Goal: Navigation & Orientation: Find specific page/section

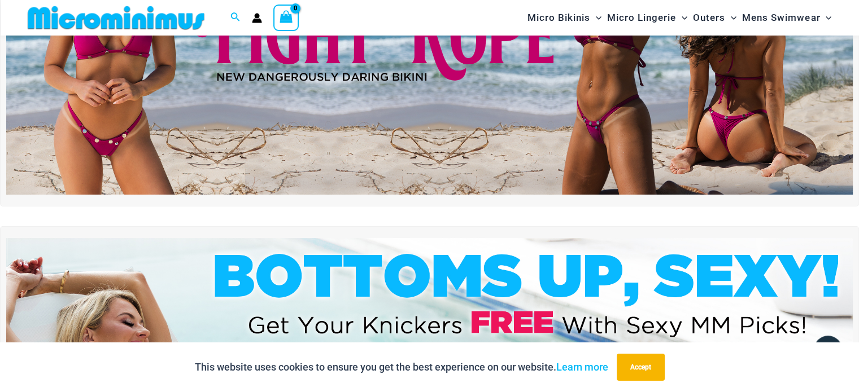
scroll to position [19, 0]
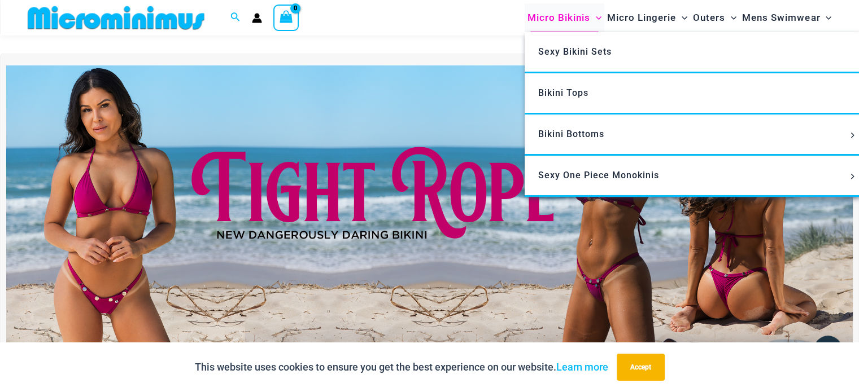
click at [553, 14] on span "Micro Bikinis" at bounding box center [558, 17] width 63 height 29
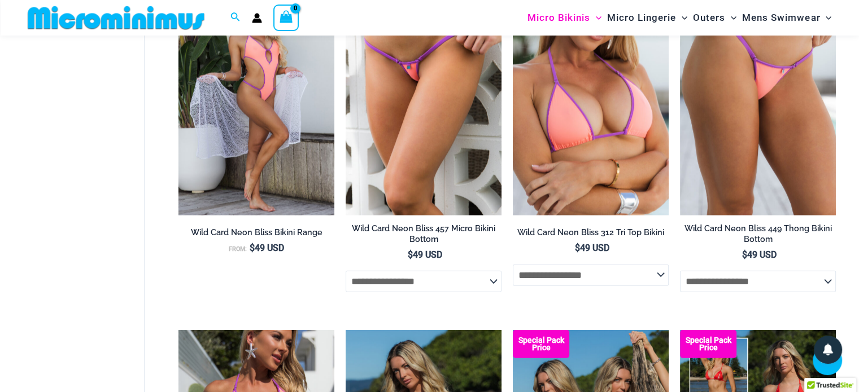
scroll to position [2455, 0]
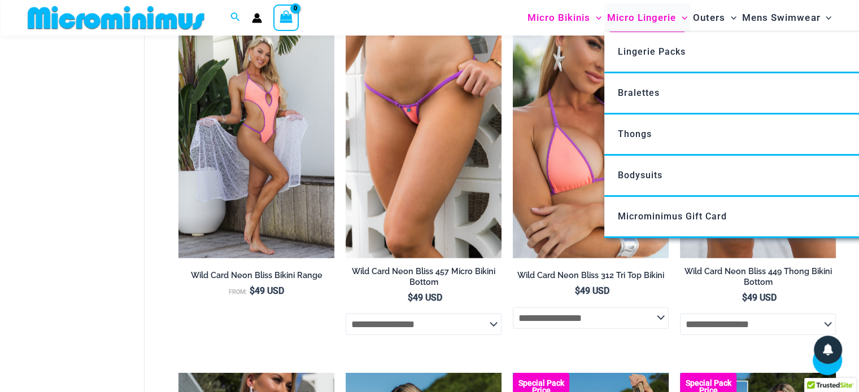
click at [649, 11] on span "Micro Lingerie" at bounding box center [641, 17] width 69 height 29
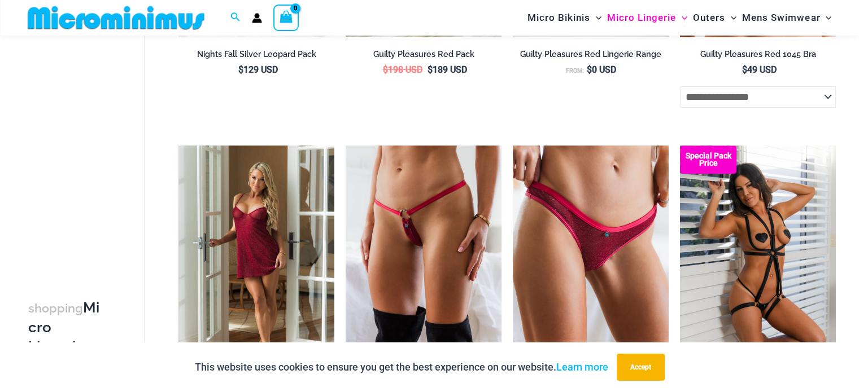
scroll to position [479, 0]
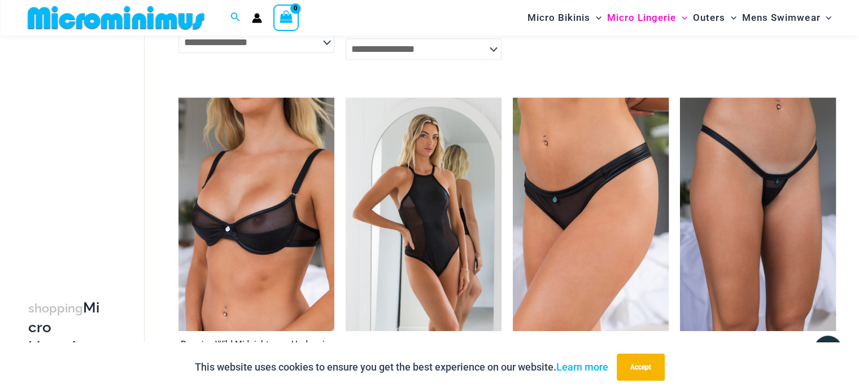
drag, startPoint x: 0, startPoint y: 0, endPoint x: 851, endPoint y: 176, distance: 869.2
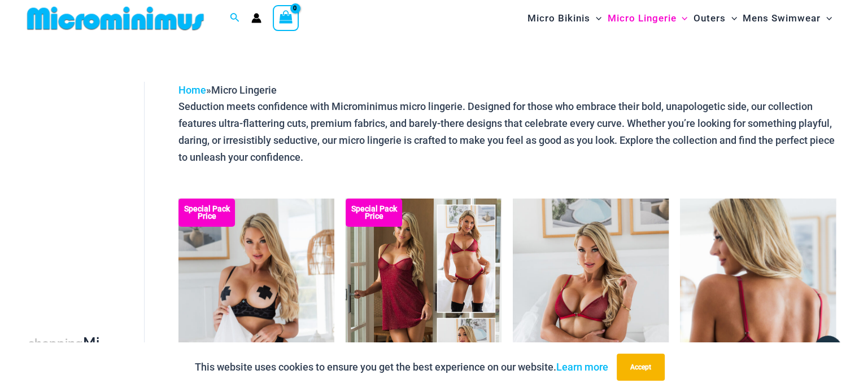
scroll to position [0, 0]
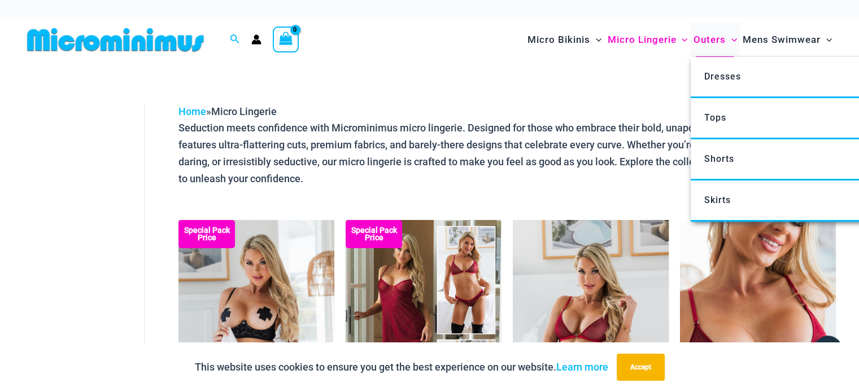
click at [708, 42] on span "Outers" at bounding box center [709, 39] width 32 height 29
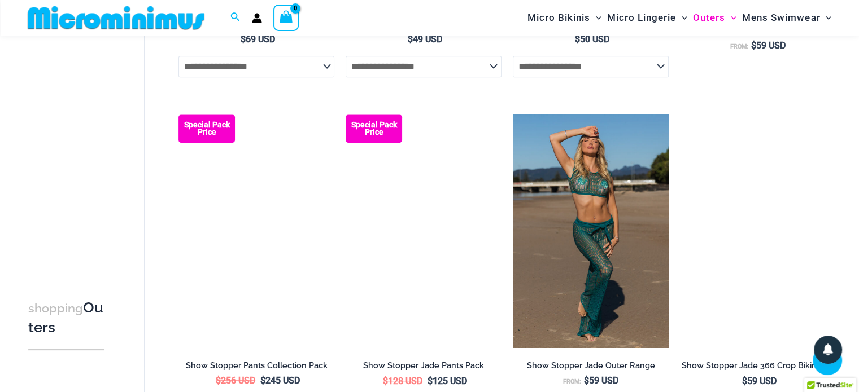
scroll to position [795, 0]
